Goal: Transaction & Acquisition: Purchase product/service

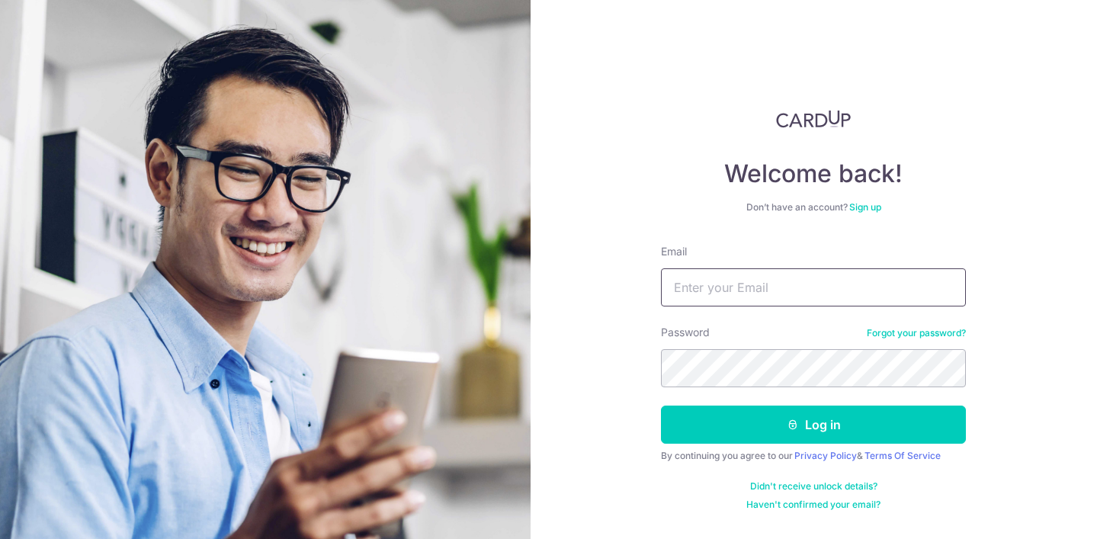
click at [724, 279] on input "Email" at bounding box center [813, 287] width 305 height 38
type input "[EMAIL_ADDRESS][DOMAIN_NAME]"
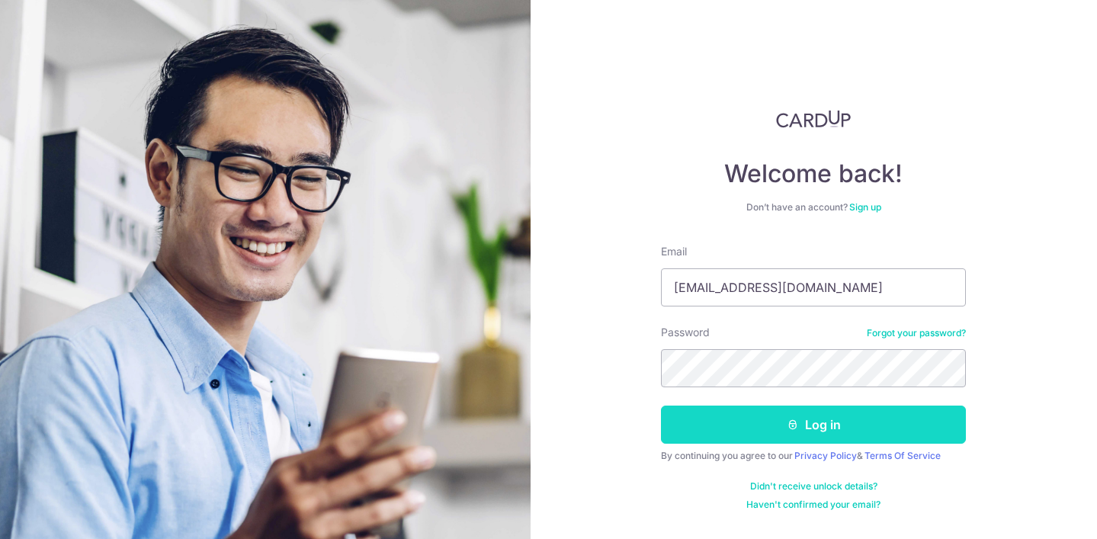
click at [790, 408] on button "Log in" at bounding box center [813, 425] width 305 height 38
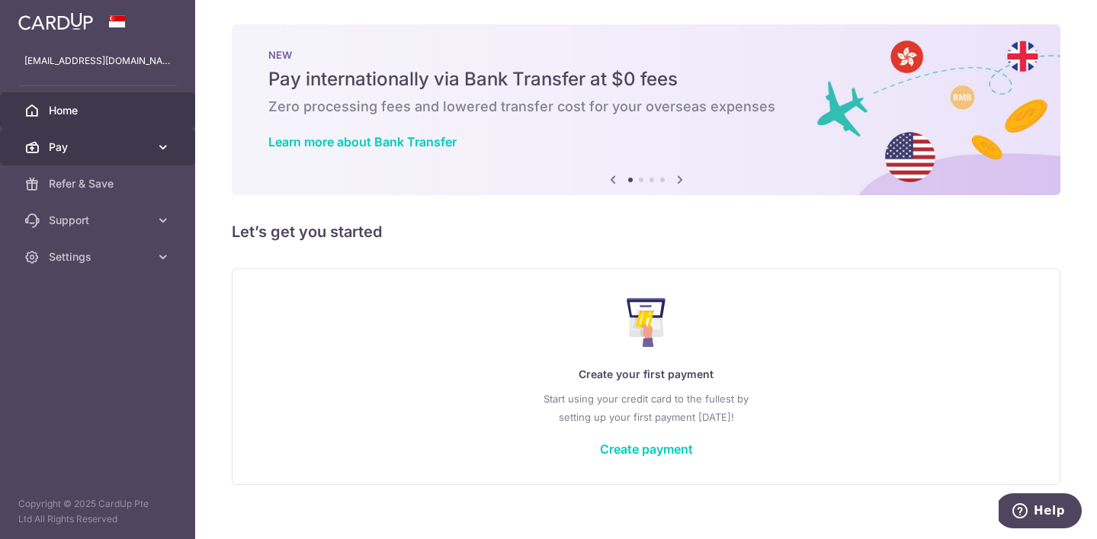
click at [141, 150] on span "Pay" at bounding box center [99, 146] width 101 height 15
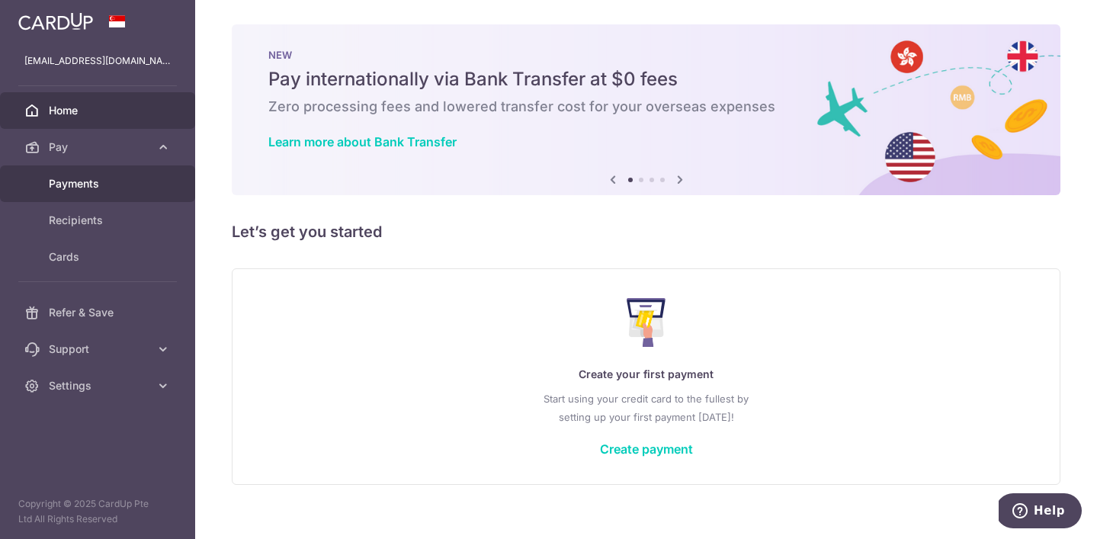
click at [130, 181] on span "Payments" at bounding box center [99, 183] width 101 height 15
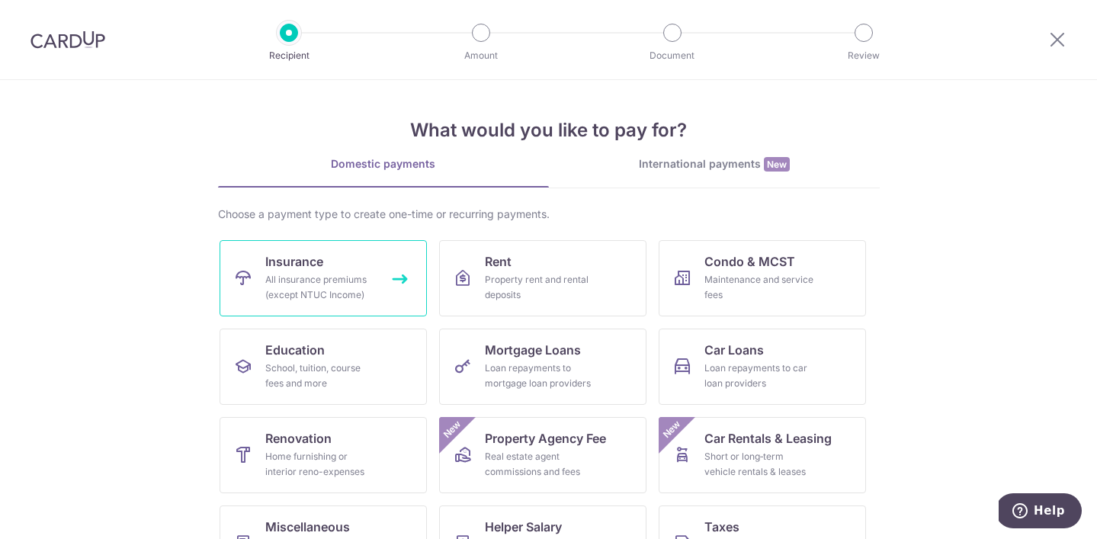
click at [325, 258] on link "Insurance All insurance premiums (except NTUC Income)" at bounding box center [323, 278] width 207 height 76
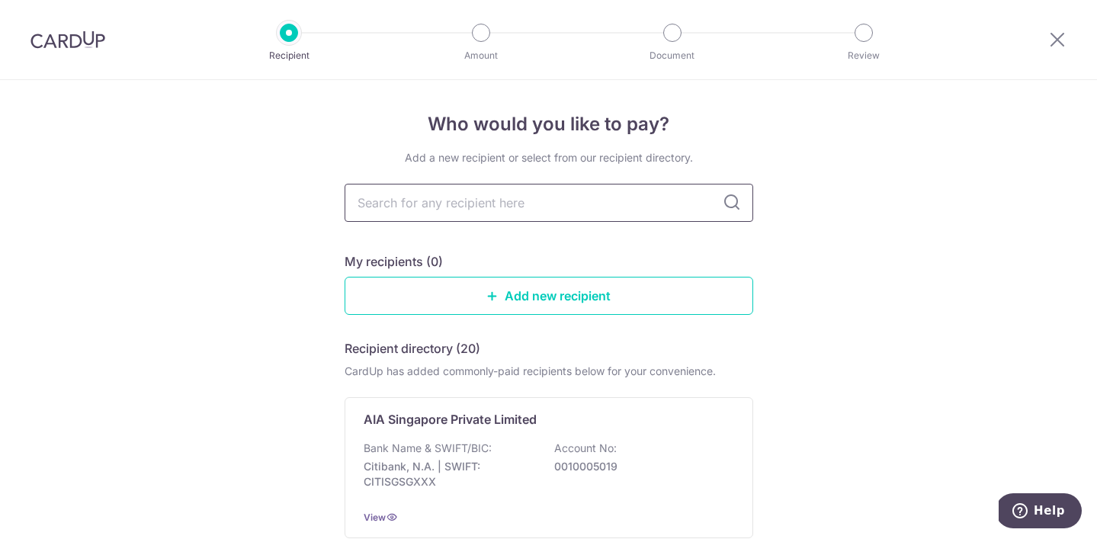
click at [463, 210] on input "text" at bounding box center [549, 203] width 409 height 38
type input "man"
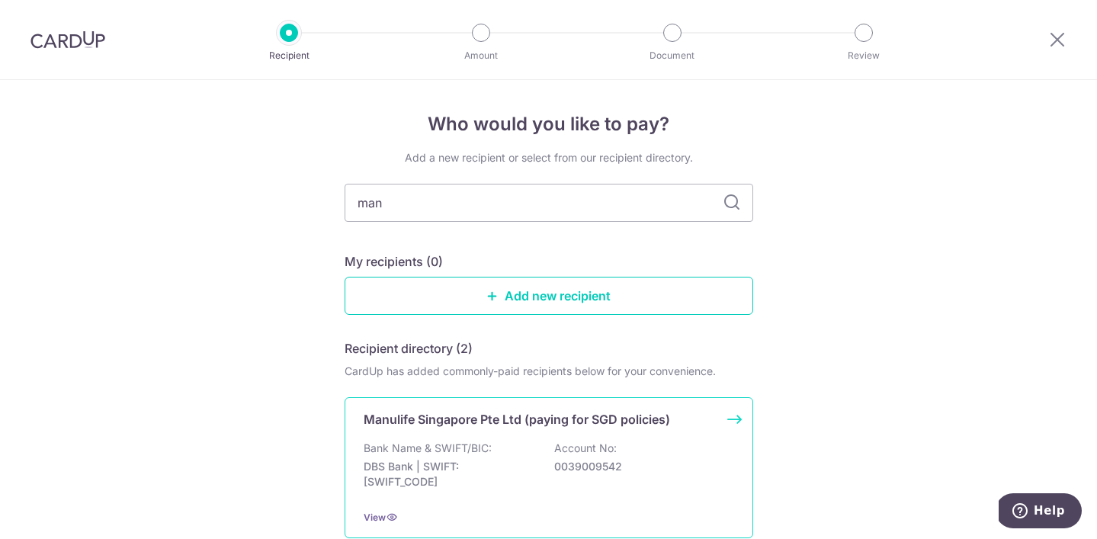
click at [662, 434] on div "Manulife Singapore Pte Ltd (paying for SGD policies) Bank Name & SWIFT/BIC: DBS…" at bounding box center [549, 467] width 409 height 141
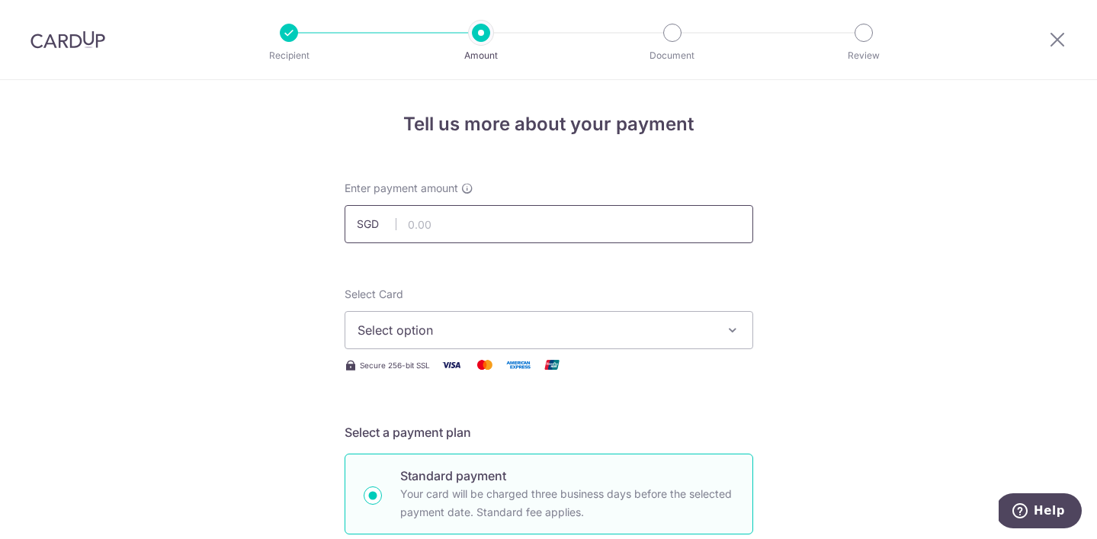
click at [650, 232] on input "text" at bounding box center [549, 224] width 409 height 38
type input "7,700.00"
click at [606, 329] on span "Select option" at bounding box center [534, 330] width 355 height 18
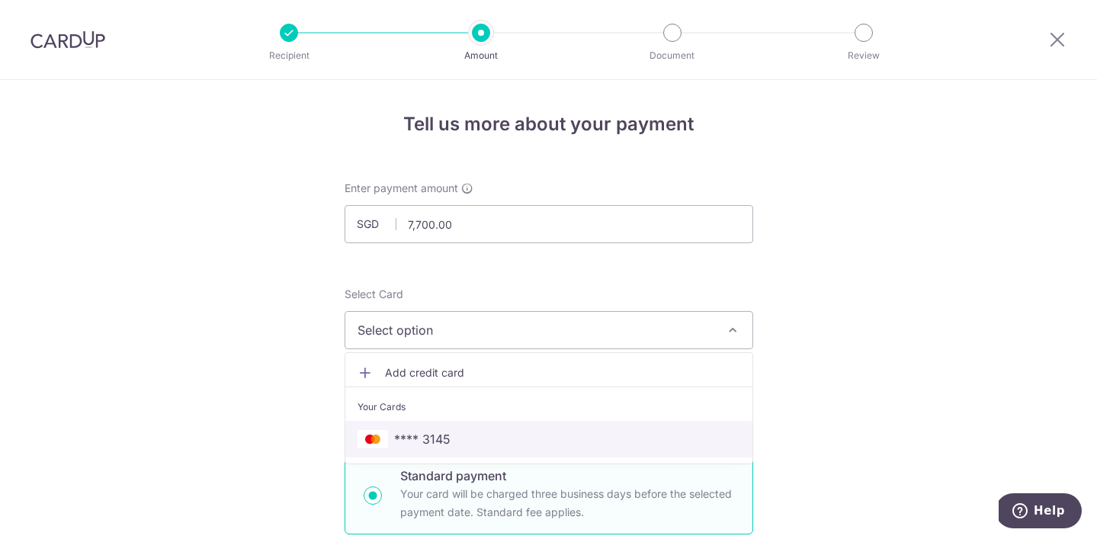
click at [518, 422] on link "**** 3145" at bounding box center [548, 439] width 407 height 37
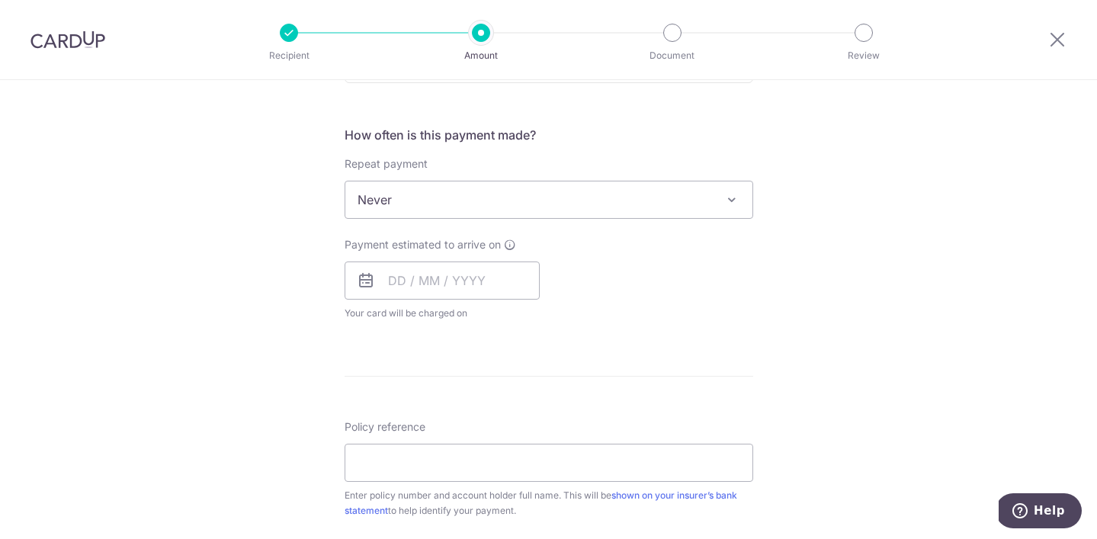
scroll to position [545, 0]
click at [398, 287] on input "text" at bounding box center [442, 280] width 195 height 38
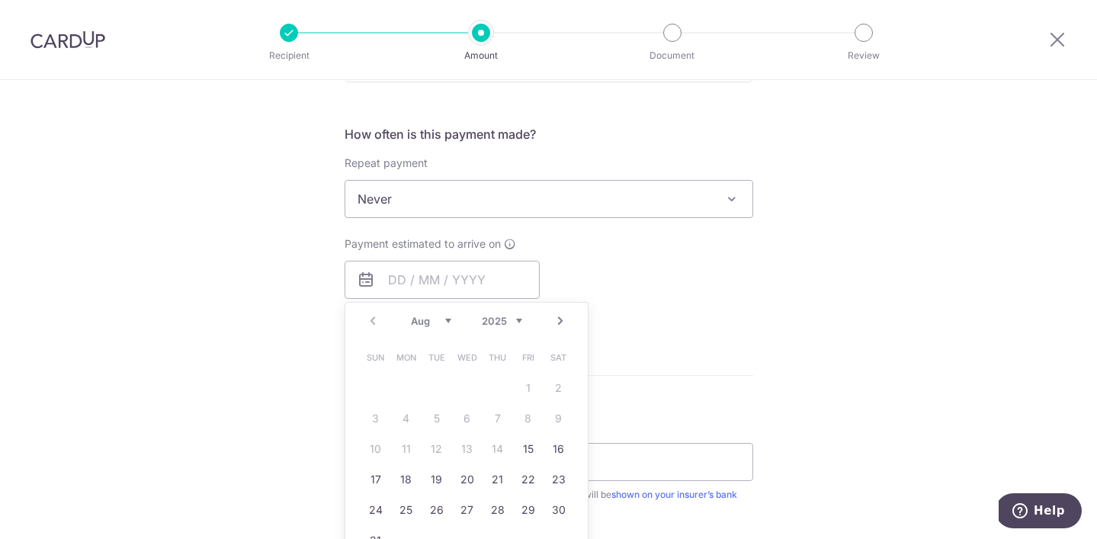
click at [668, 311] on div "Payment estimated to arrive on Prev Next Aug Sep Oct Nov Dec 2025 2026 2027 202…" at bounding box center [548, 278] width 427 height 84
click at [512, 296] on input "text" at bounding box center [442, 280] width 195 height 38
click at [531, 442] on link "15" at bounding box center [528, 449] width 24 height 24
type input "[DATE]"
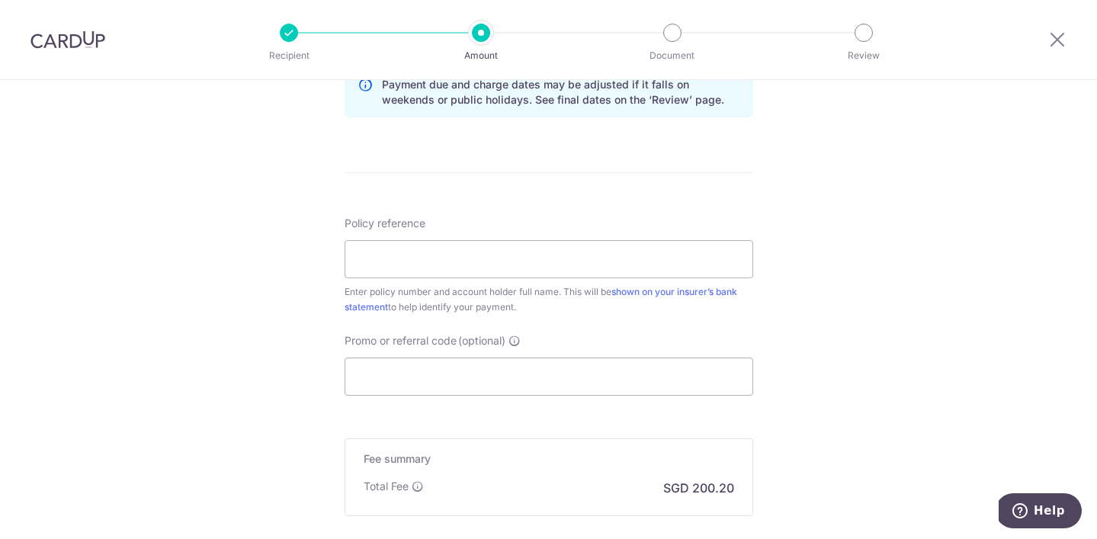
scroll to position [816, 0]
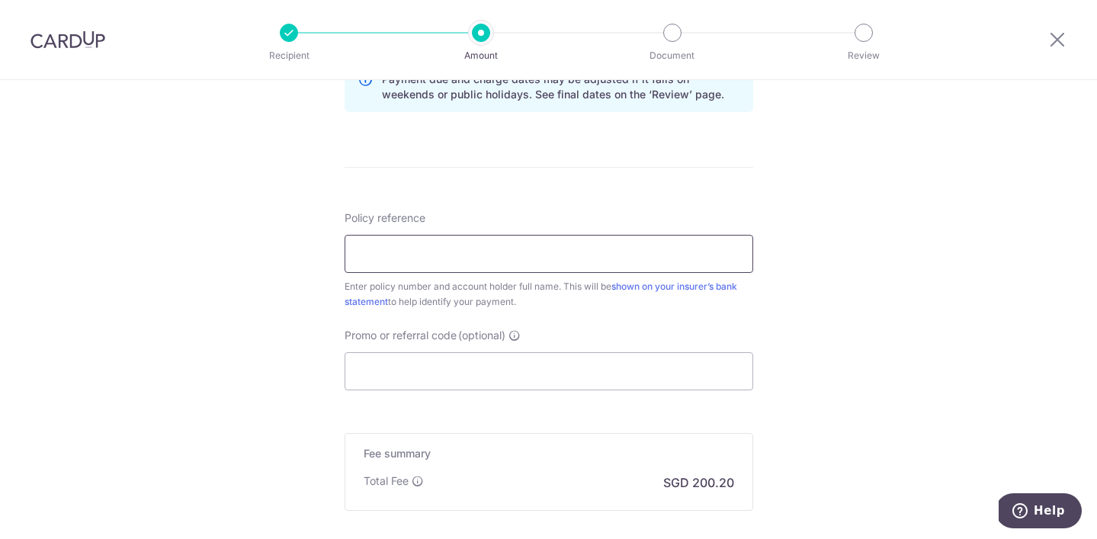
click at [626, 264] on input "Policy reference" at bounding box center [549, 254] width 409 height 38
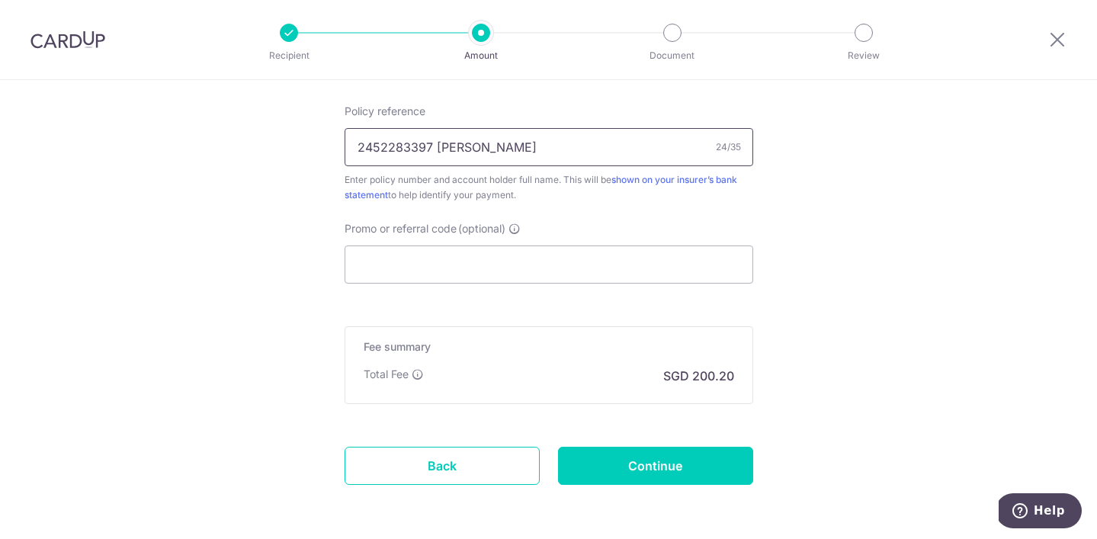
scroll to position [931, 0]
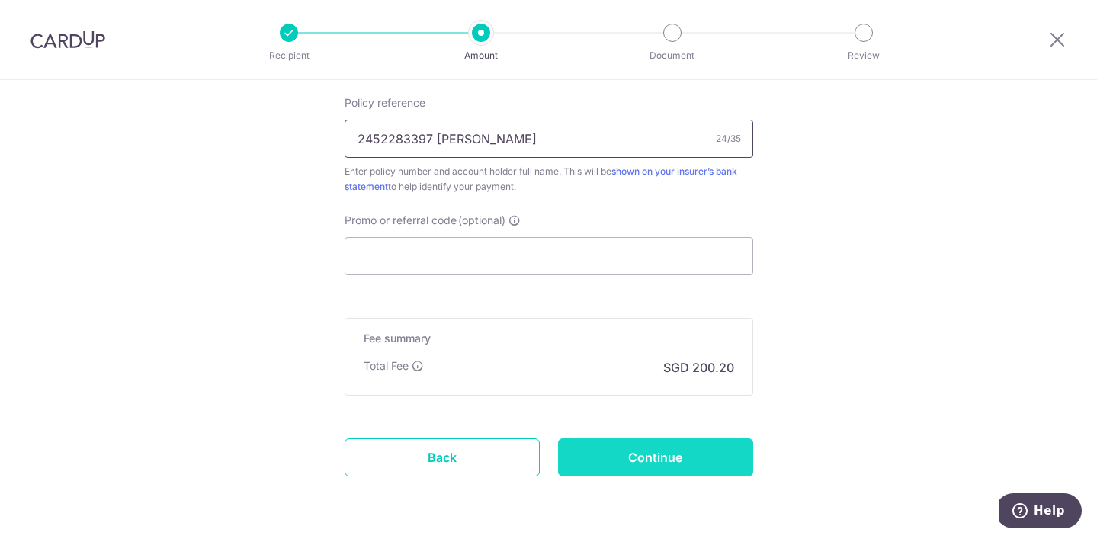
type input "2452283397 YEO CONSTANCE"
click at [653, 447] on input "Continue" at bounding box center [655, 457] width 195 height 38
type input "Create Schedule"
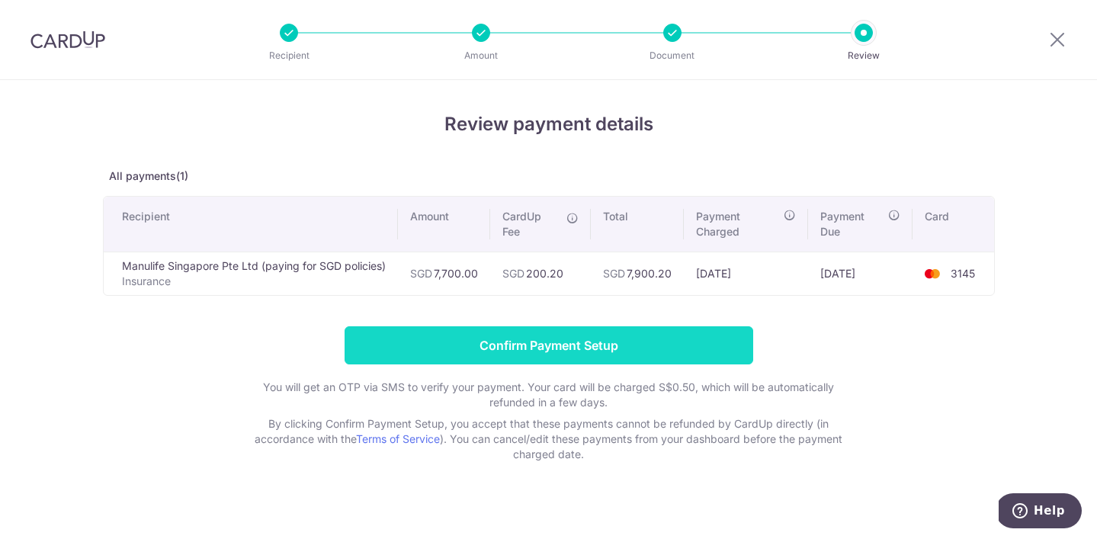
click at [572, 343] on input "Confirm Payment Setup" at bounding box center [549, 345] width 409 height 38
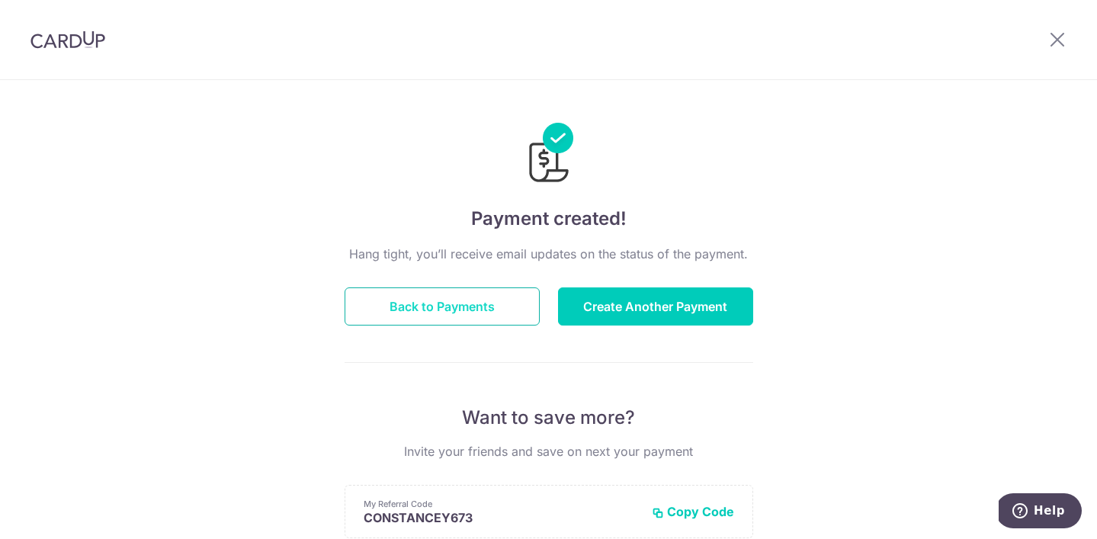
click at [418, 306] on button "Back to Payments" at bounding box center [442, 306] width 195 height 38
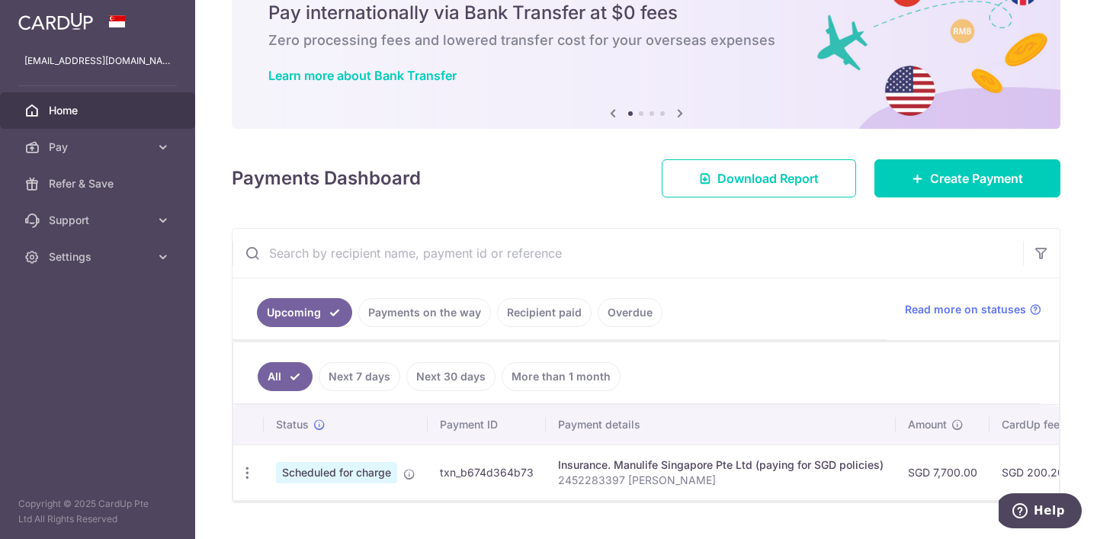
scroll to position [102, 0]
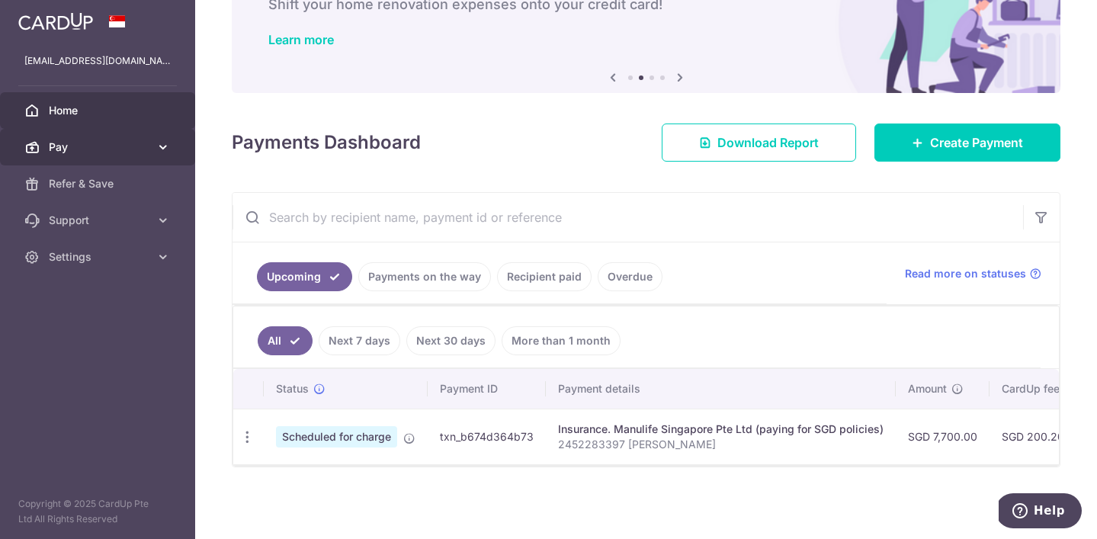
click at [81, 141] on span "Pay" at bounding box center [99, 146] width 101 height 15
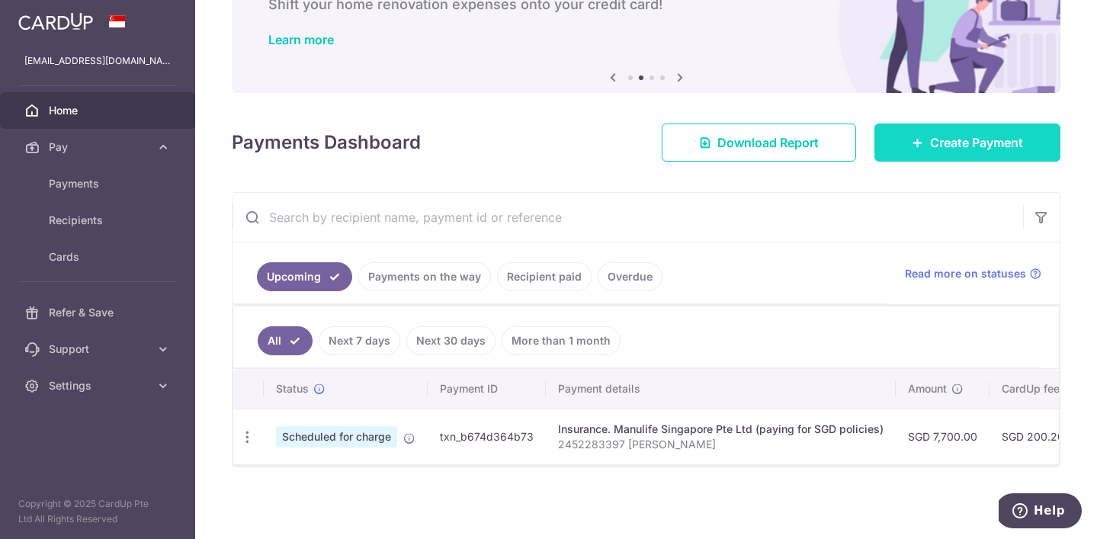
click at [927, 131] on link "Create Payment" at bounding box center [967, 142] width 186 height 38
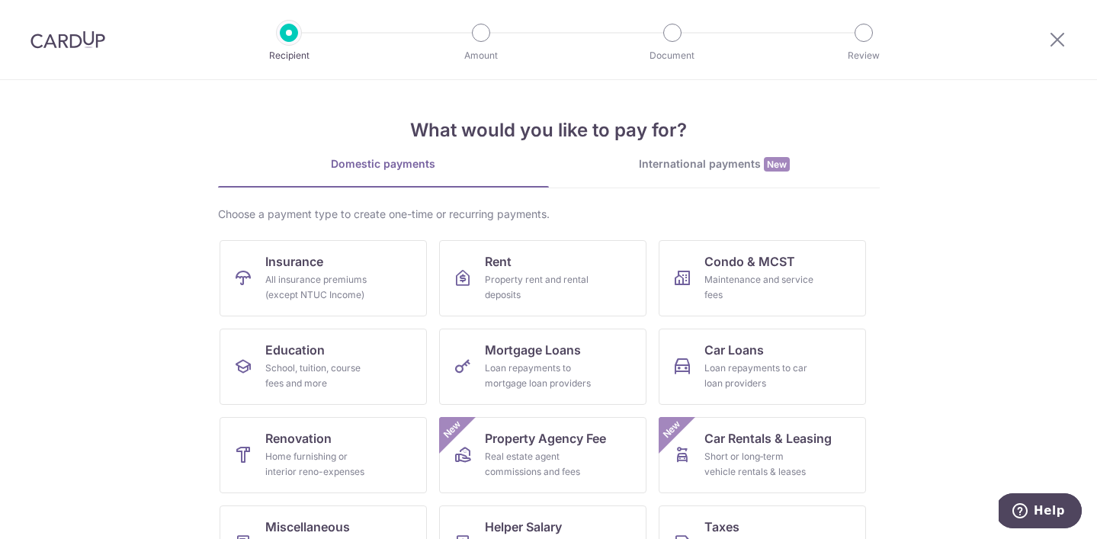
click at [772, 161] on span "New" at bounding box center [777, 164] width 26 height 14
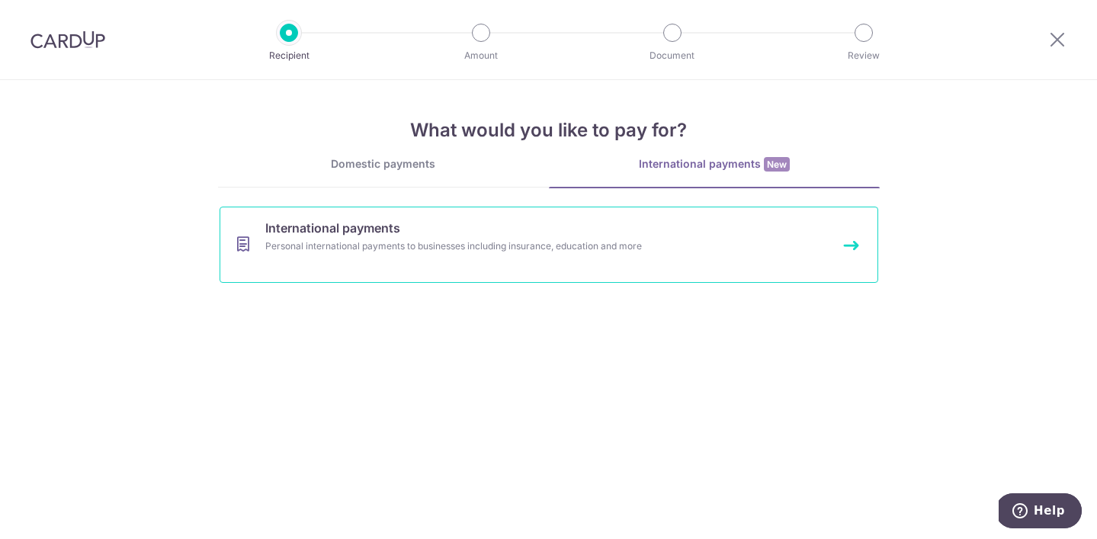
click at [608, 255] on link "International payments Personal international payments to businesses including …" at bounding box center [549, 245] width 659 height 76
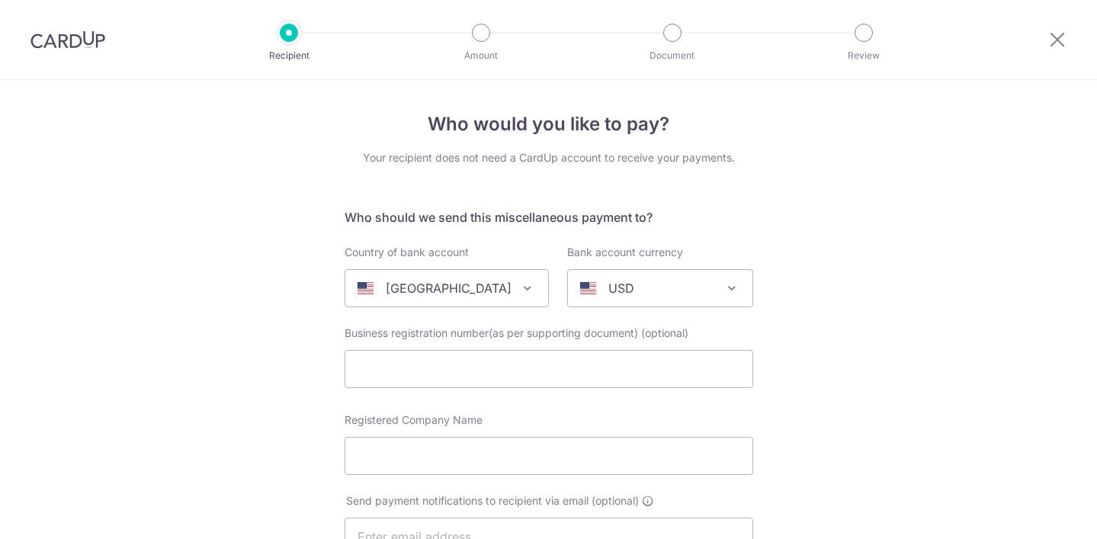
select select
click at [97, 60] on div at bounding box center [68, 39] width 136 height 79
click at [85, 37] on img at bounding box center [67, 39] width 75 height 18
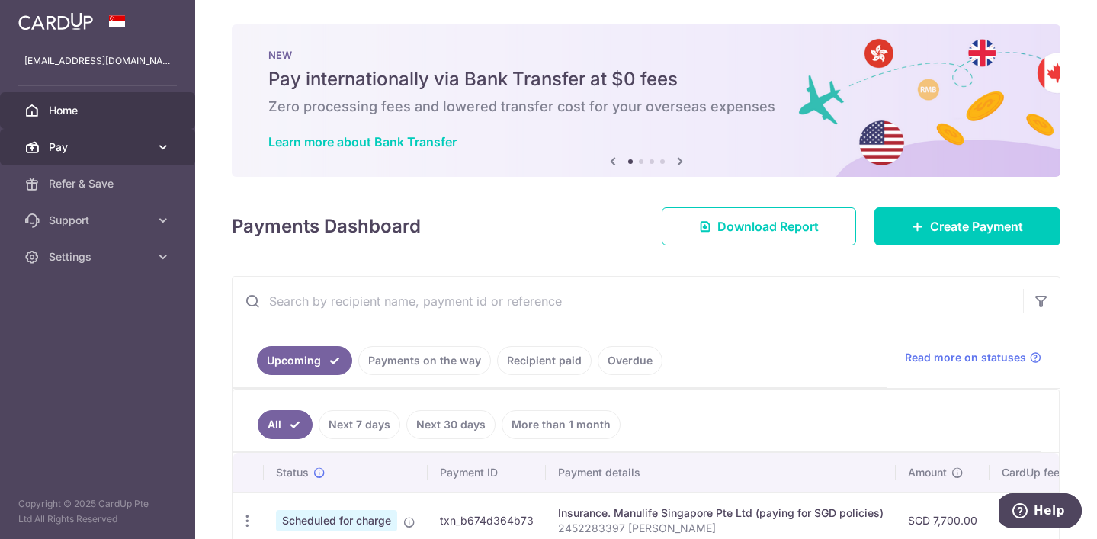
click at [158, 165] on link "Pay" at bounding box center [97, 147] width 195 height 37
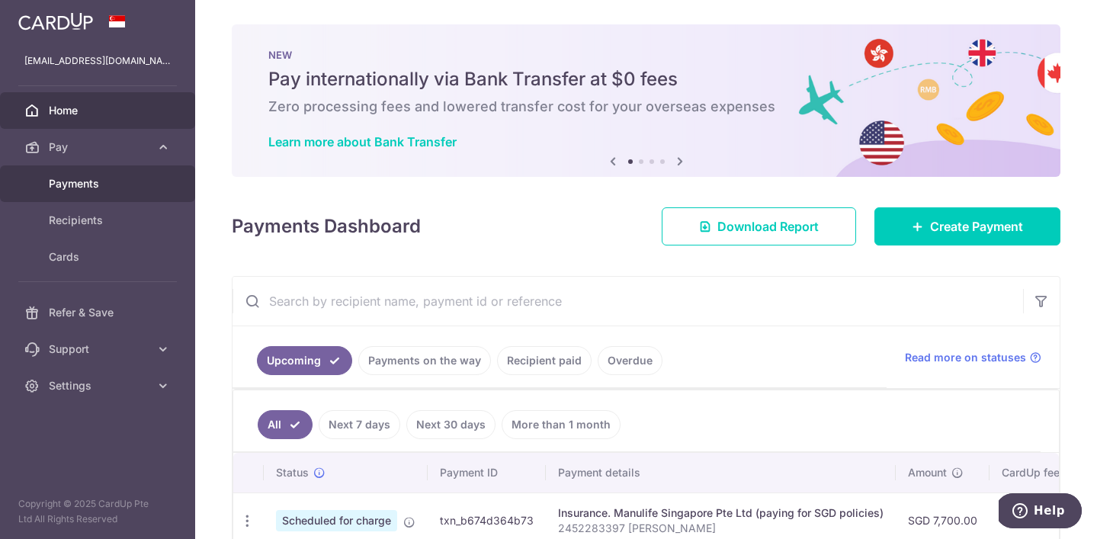
click at [153, 187] on link "Payments" at bounding box center [97, 183] width 195 height 37
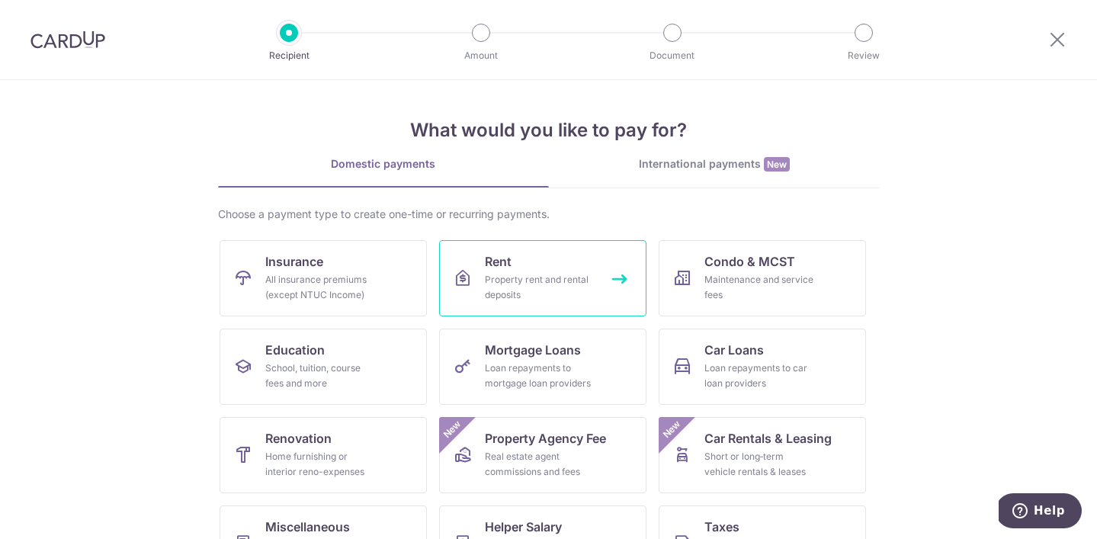
click at [487, 286] on div "Property rent and rental deposits" at bounding box center [540, 287] width 110 height 30
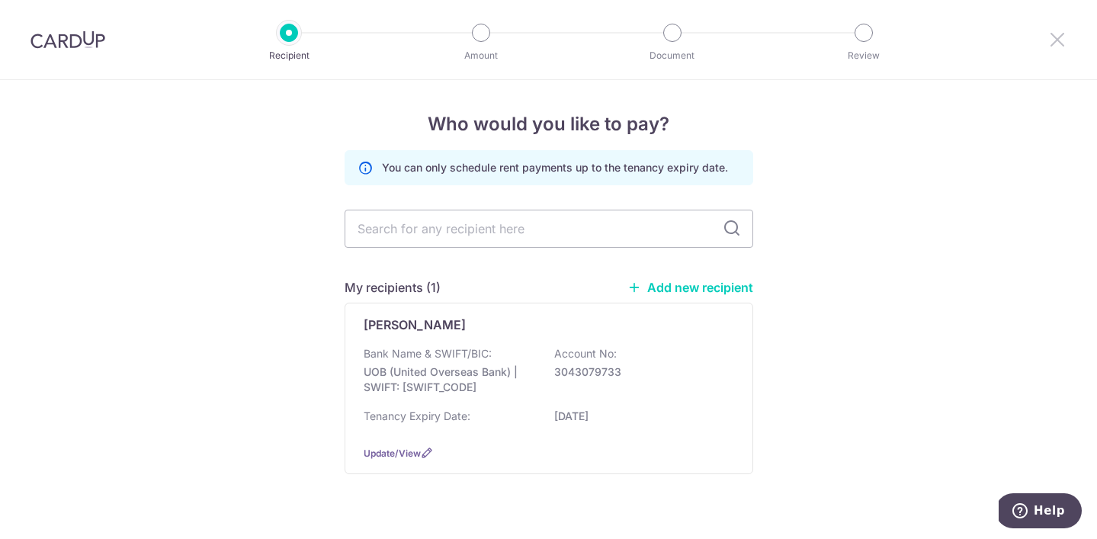
click at [1059, 40] on icon at bounding box center [1057, 39] width 18 height 19
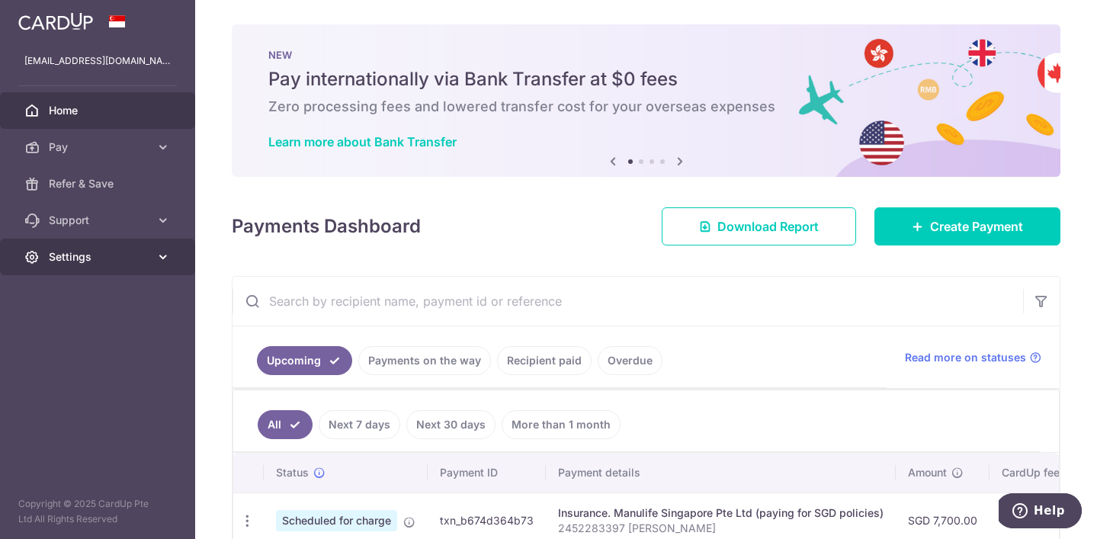
click at [159, 259] on icon at bounding box center [162, 256] width 15 height 15
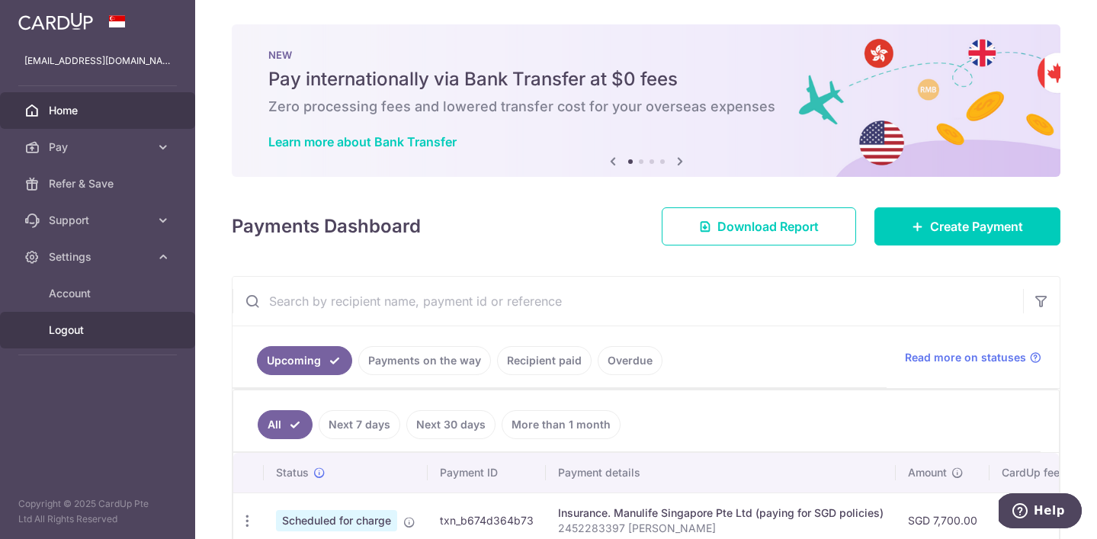
scroll to position [84, 0]
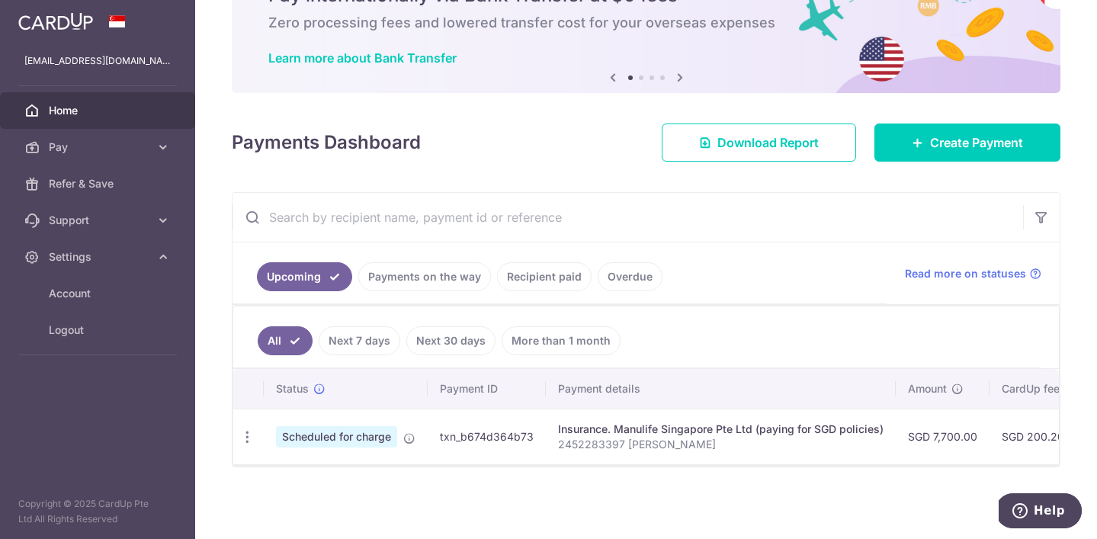
click at [610, 440] on p "2452283397 [PERSON_NAME]" at bounding box center [720, 444] width 325 height 15
click at [375, 440] on span "Scheduled for charge" at bounding box center [336, 436] width 121 height 21
click at [248, 435] on icon "button" at bounding box center [247, 437] width 16 height 16
click at [628, 472] on div "Status Payment ID Payment details Amount CardUp fee Total amt. Charge date Due …" at bounding box center [646, 464] width 826 height 191
